Goal: Task Accomplishment & Management: Manage account settings

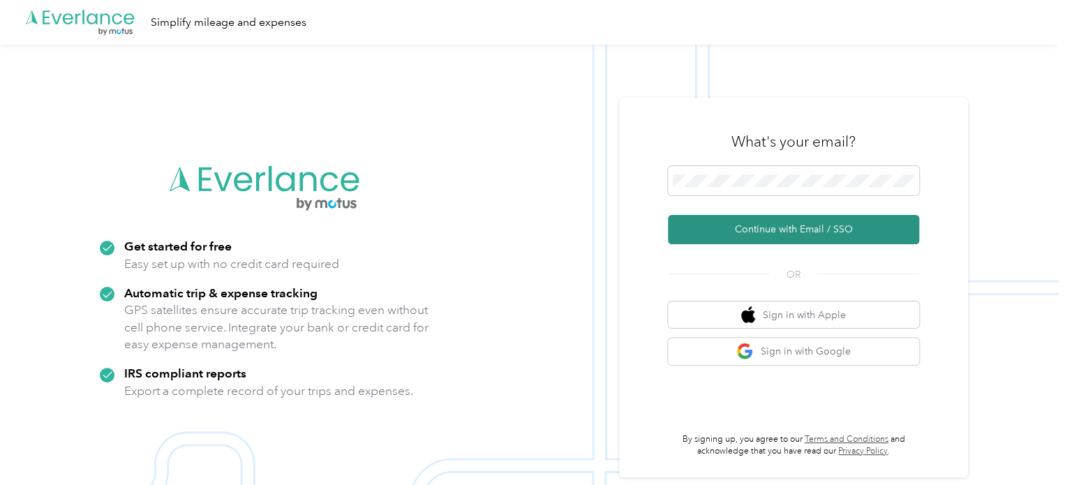
click at [759, 228] on button "Continue with Email / SSO" at bounding box center [793, 229] width 251 height 29
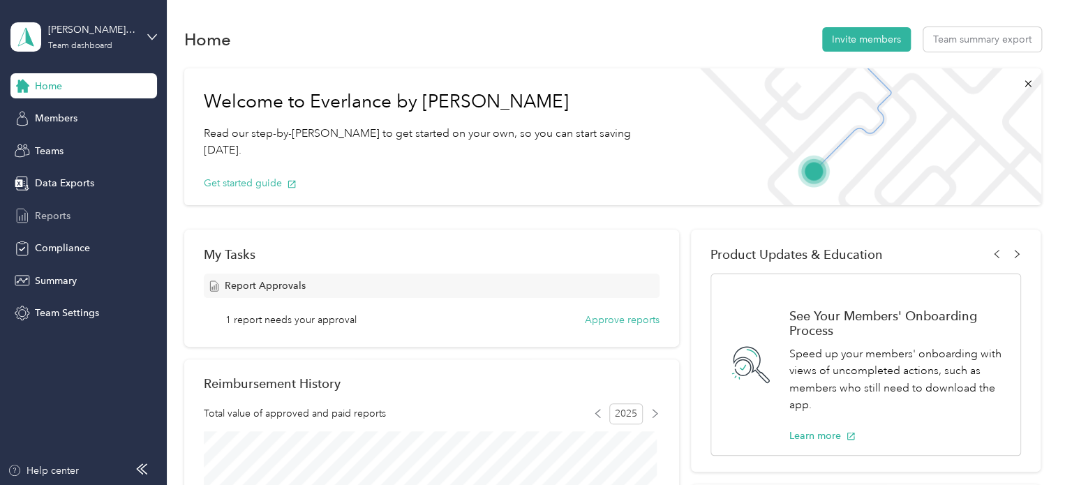
click at [47, 211] on span "Reports" at bounding box center [53, 216] width 36 height 15
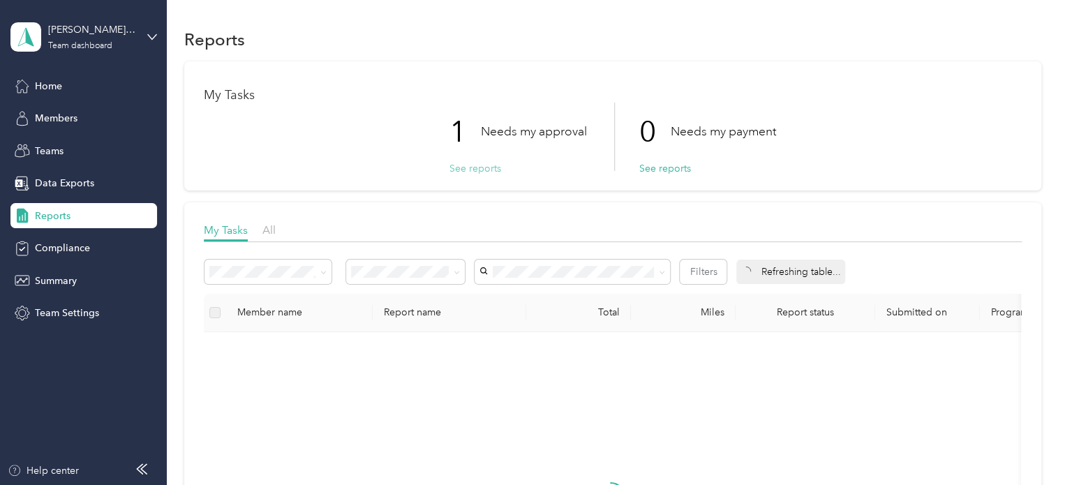
click at [480, 165] on button "See reports" at bounding box center [475, 168] width 52 height 15
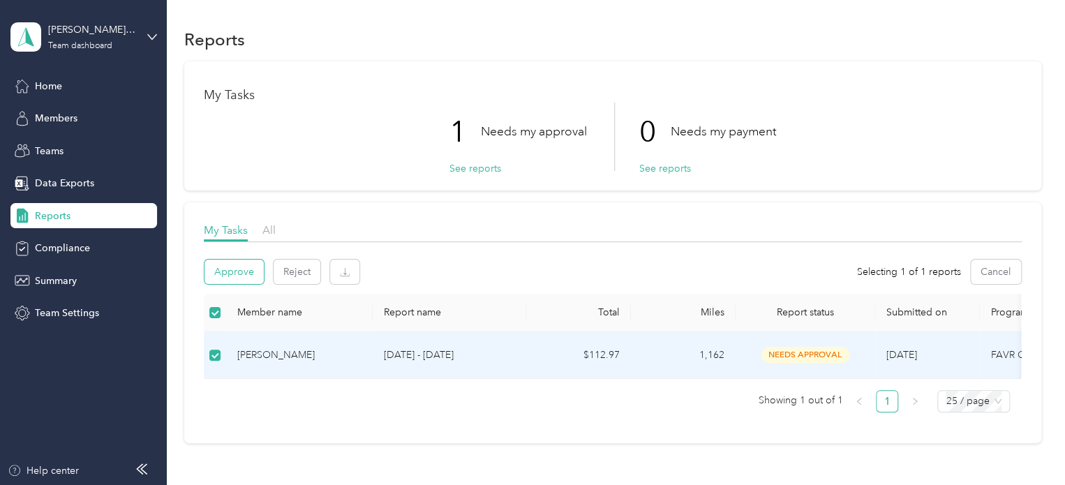
click at [243, 271] on button "Approve" at bounding box center [233, 272] width 59 height 24
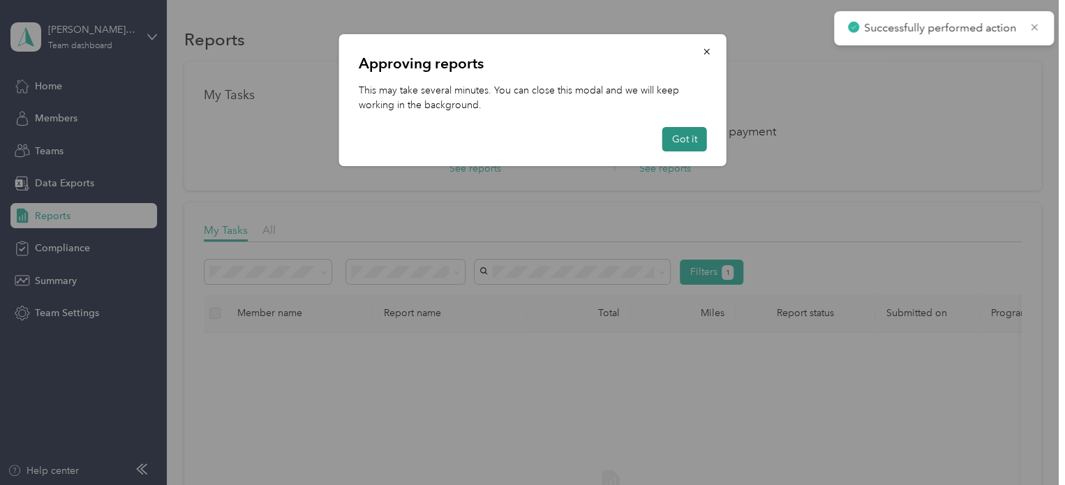
click at [678, 147] on button "Got it" at bounding box center [684, 139] width 45 height 24
